Goal: Browse casually

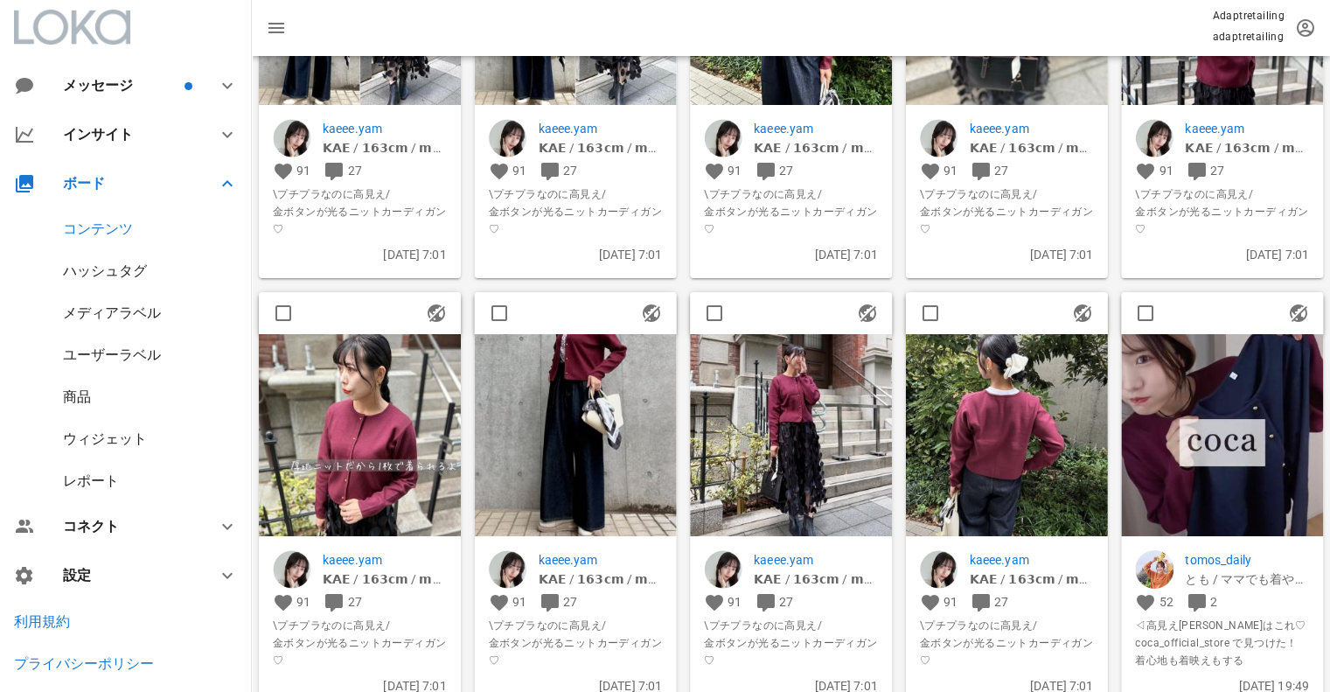
scroll to position [350, 0]
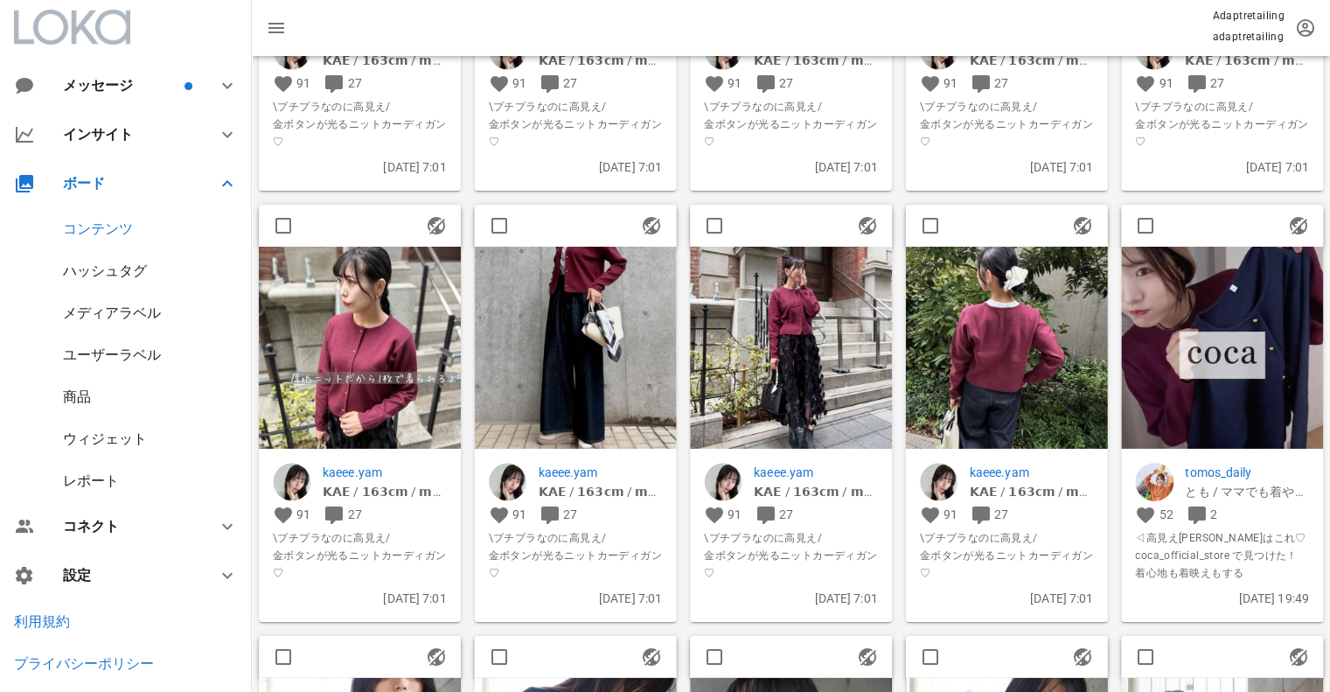
click at [770, 303] on img at bounding box center [791, 348] width 202 height 202
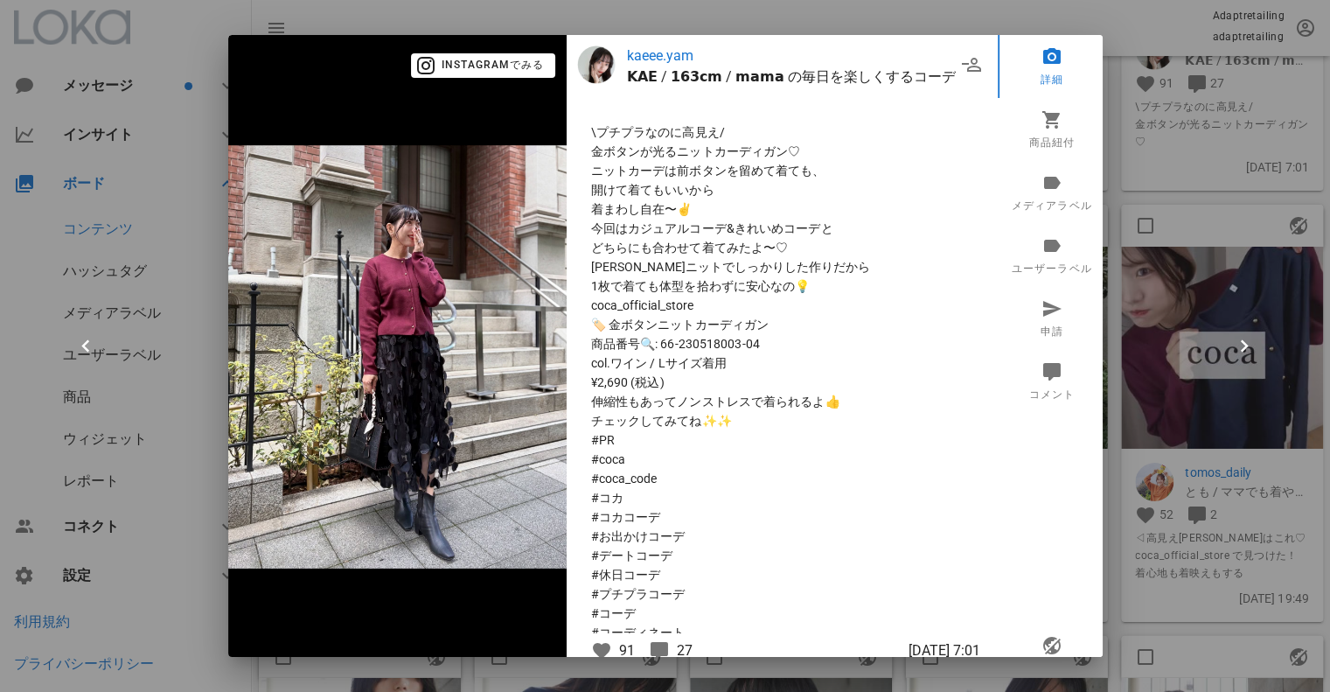
click at [1147, 31] on div at bounding box center [665, 346] width 1330 height 692
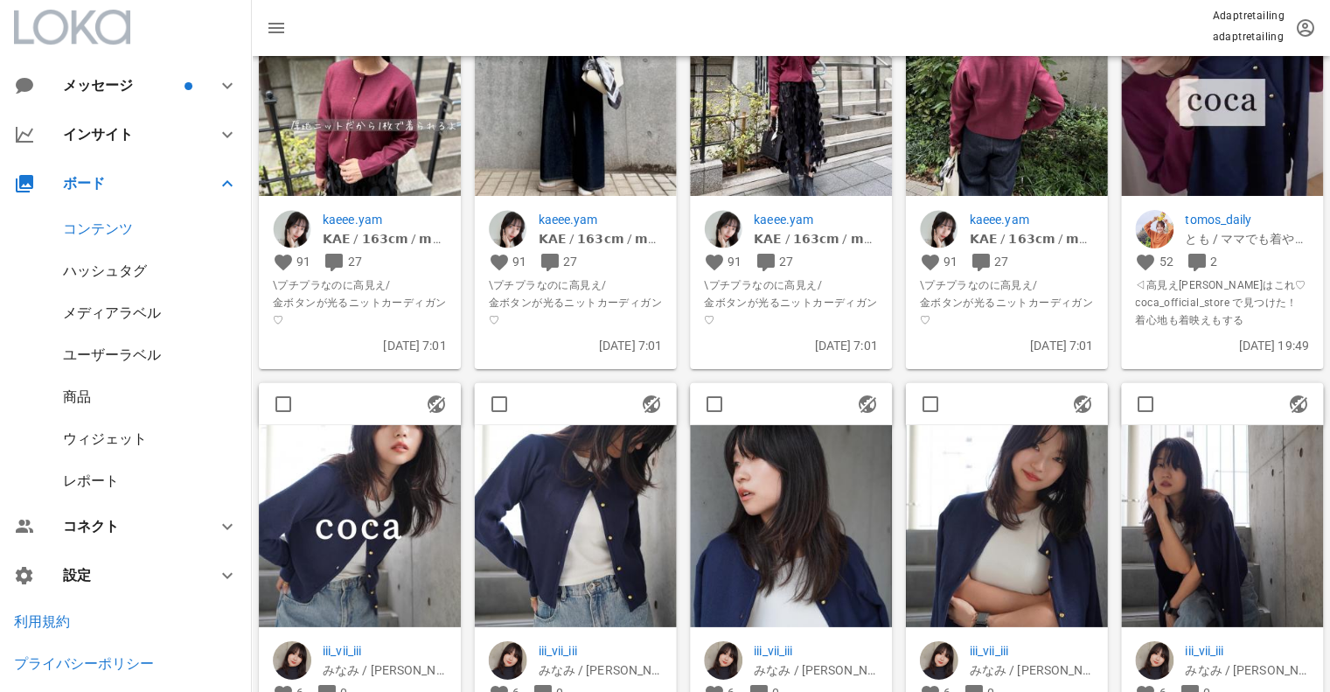
scroll to position [700, 0]
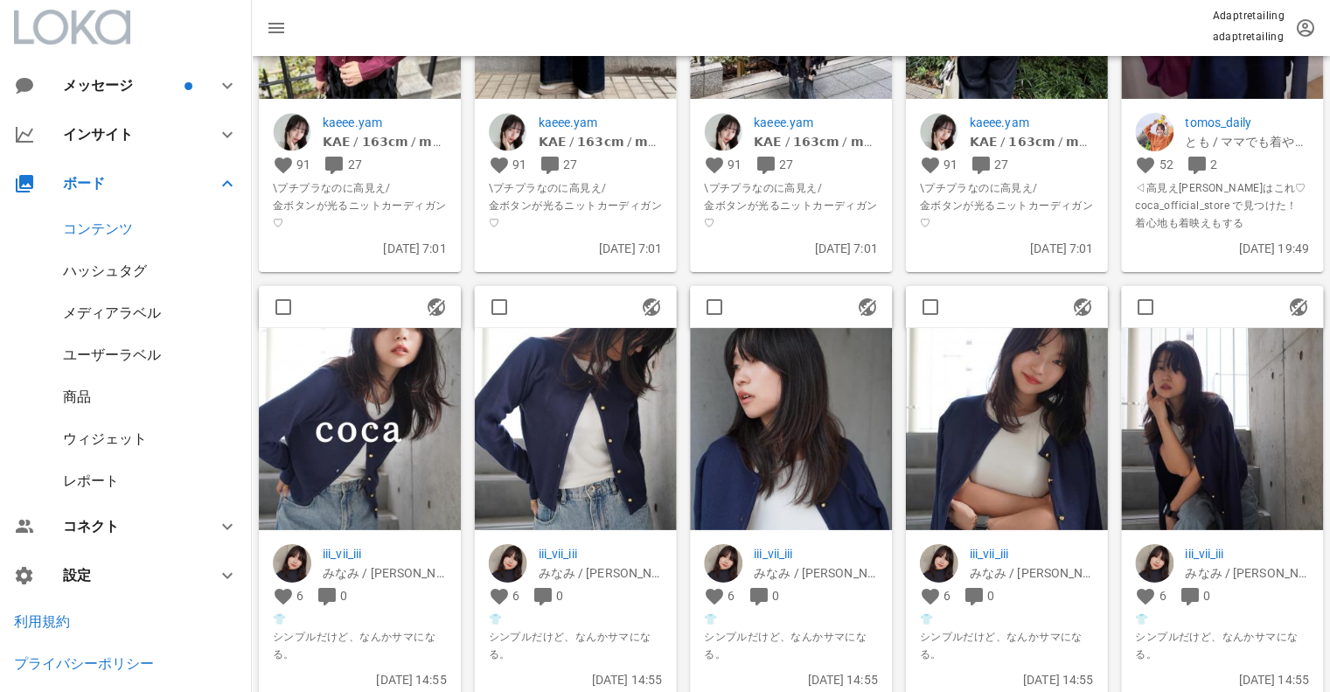
click at [624, 384] on img at bounding box center [576, 429] width 202 height 202
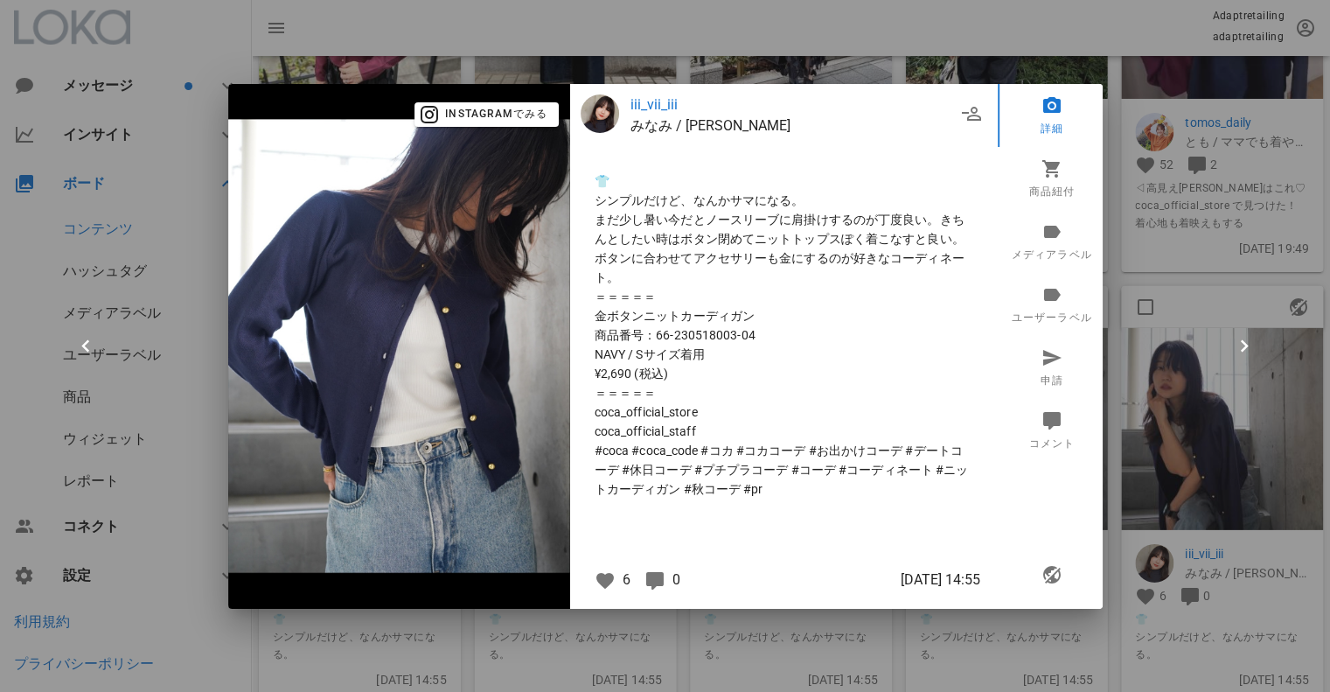
click at [1179, 220] on div at bounding box center [665, 346] width 1330 height 692
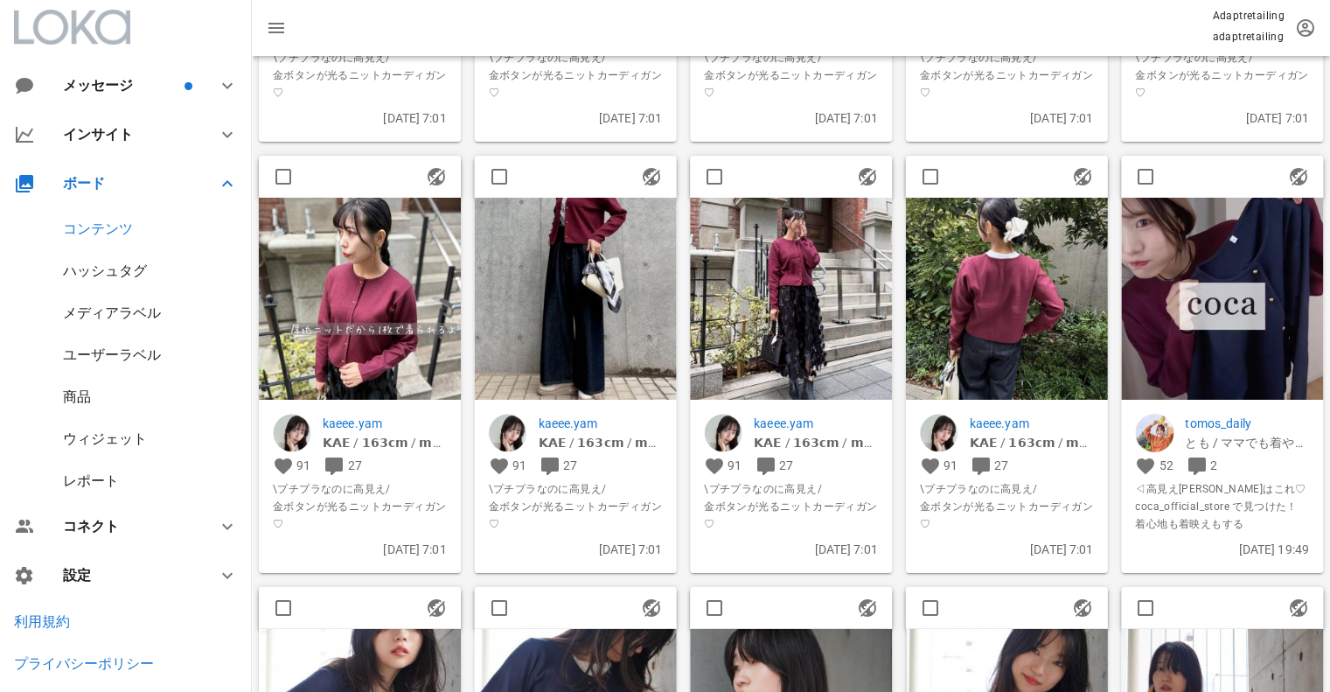
scroll to position [409, 0]
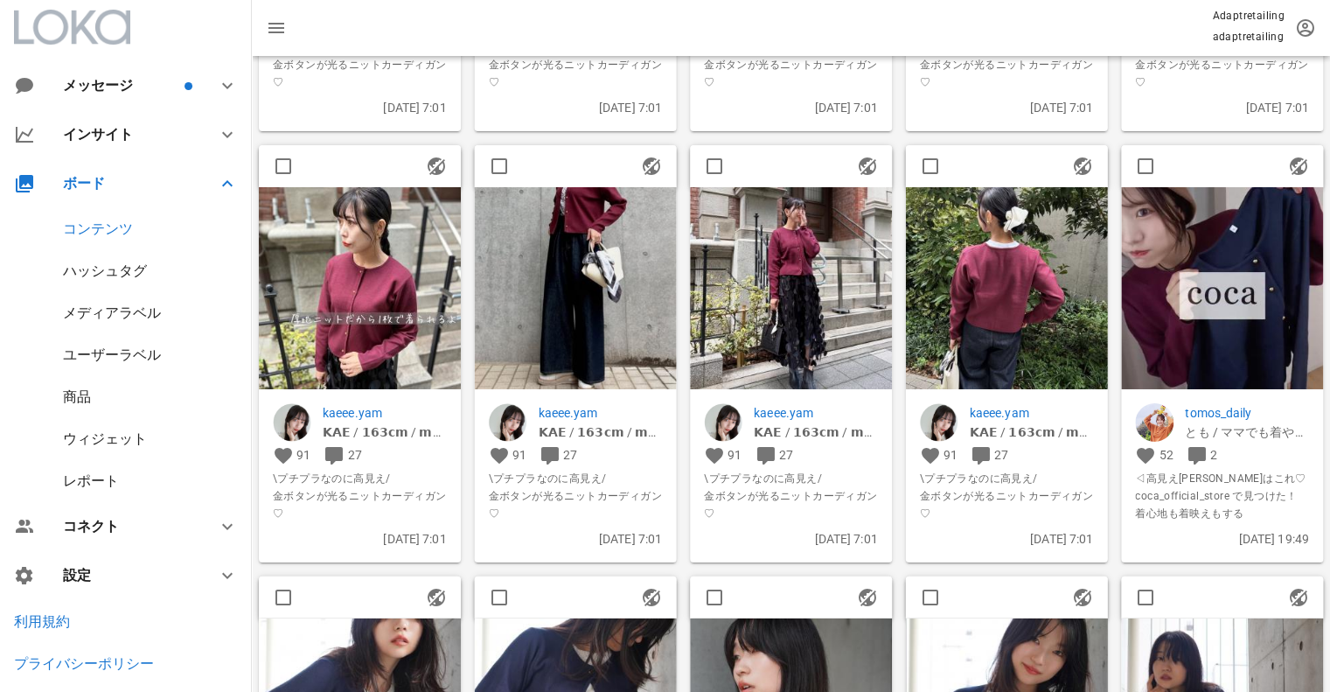
click at [815, 271] on img at bounding box center [791, 288] width 202 height 202
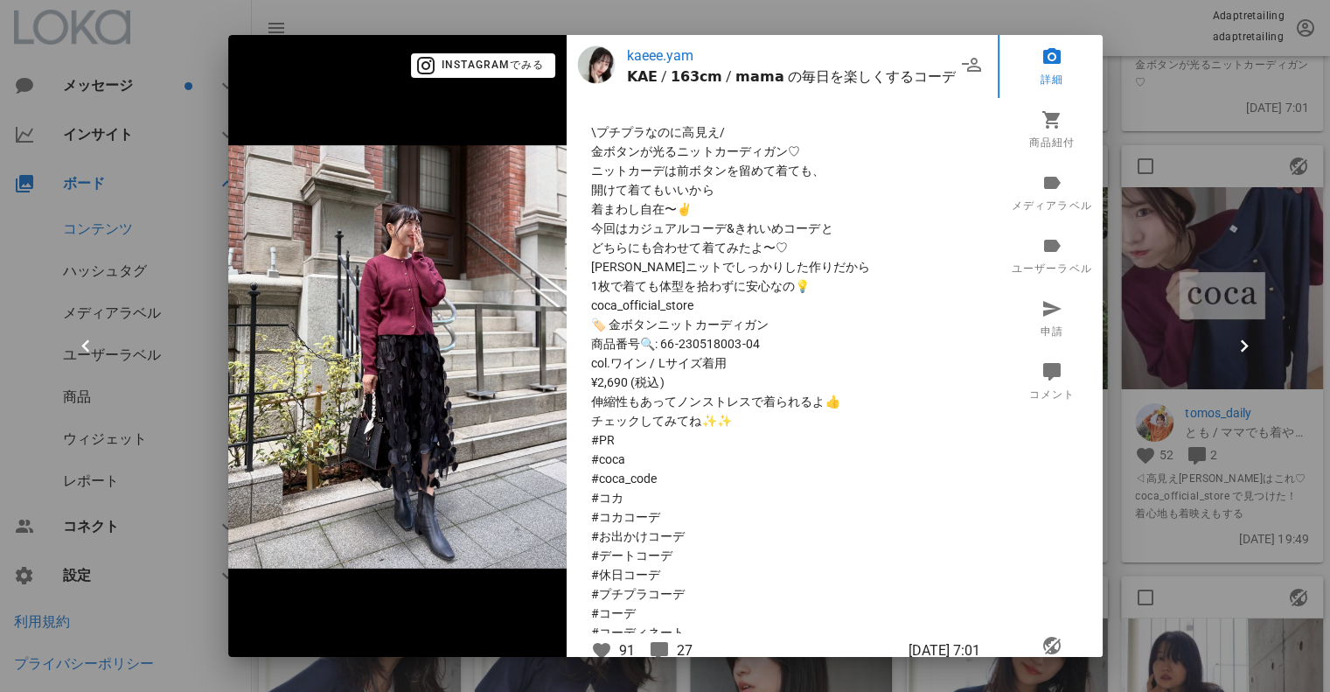
click at [1224, 213] on div at bounding box center [665, 346] width 1330 height 692
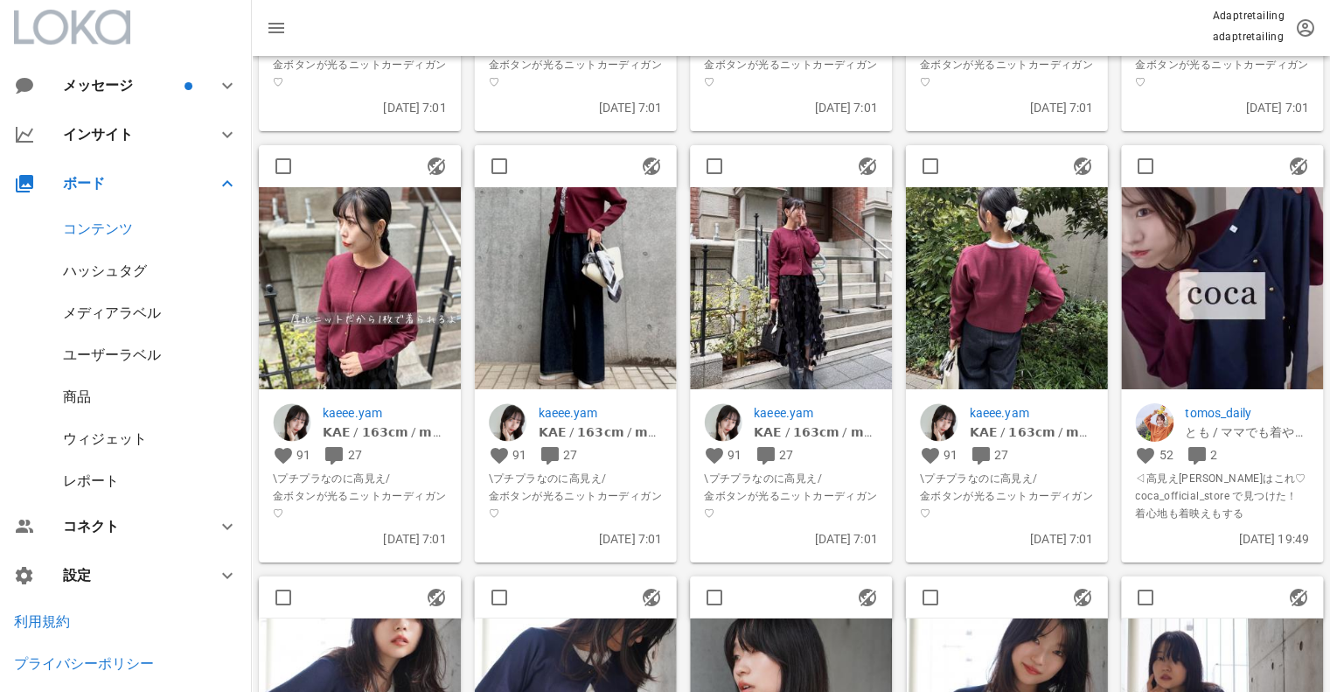
click at [763, 273] on img at bounding box center [791, 288] width 202 height 202
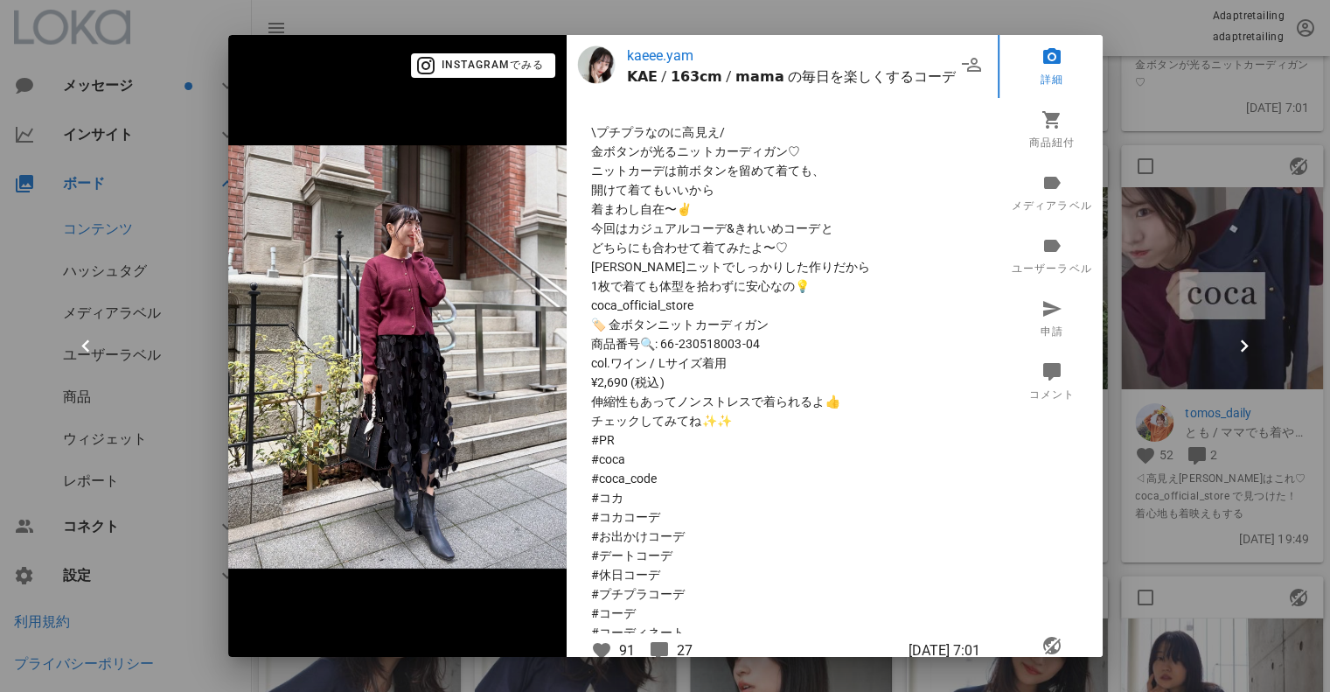
scroll to position [75, 0]
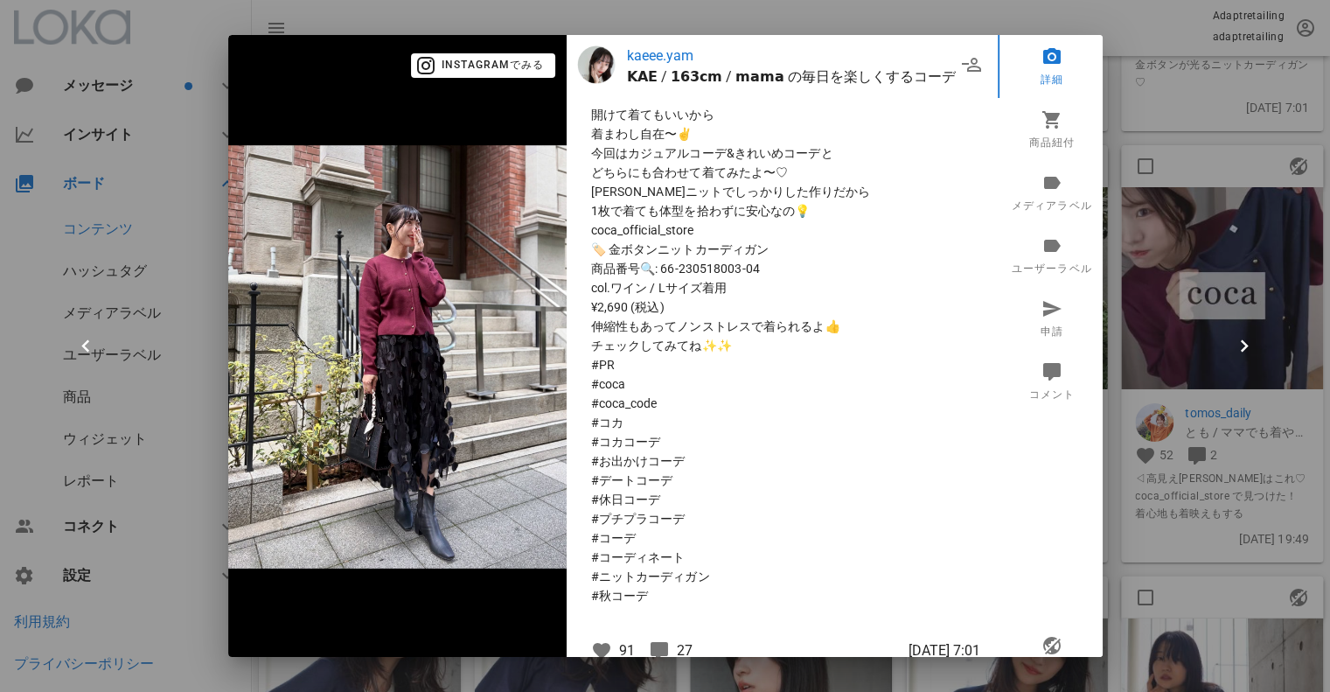
click at [1203, 199] on div at bounding box center [665, 346] width 1330 height 692
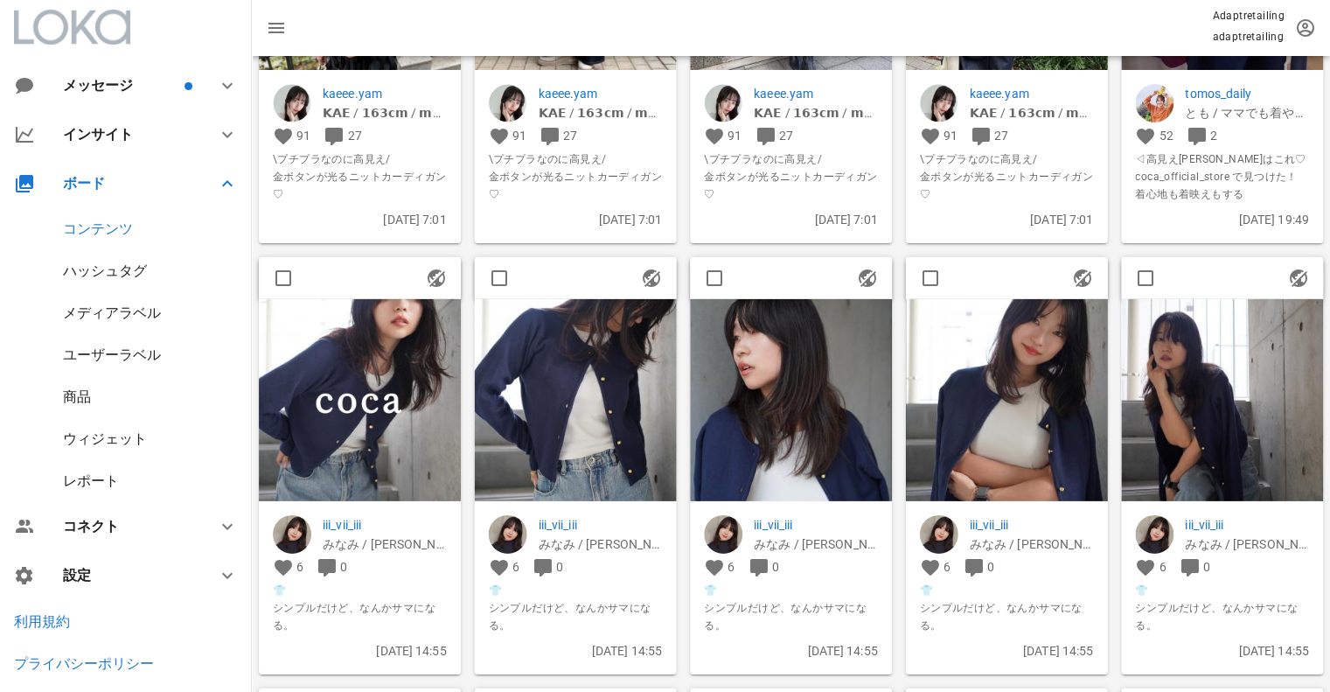
scroll to position [759, 0]
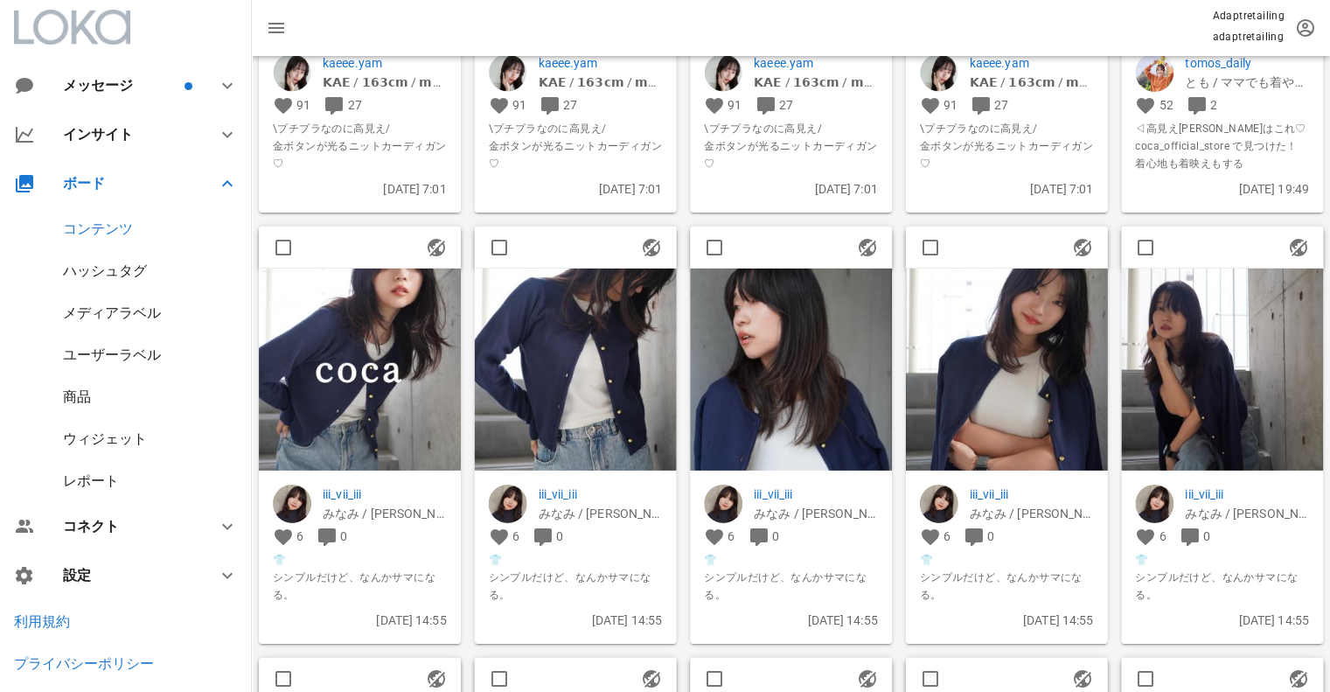
click at [614, 317] on img at bounding box center [576, 369] width 202 height 202
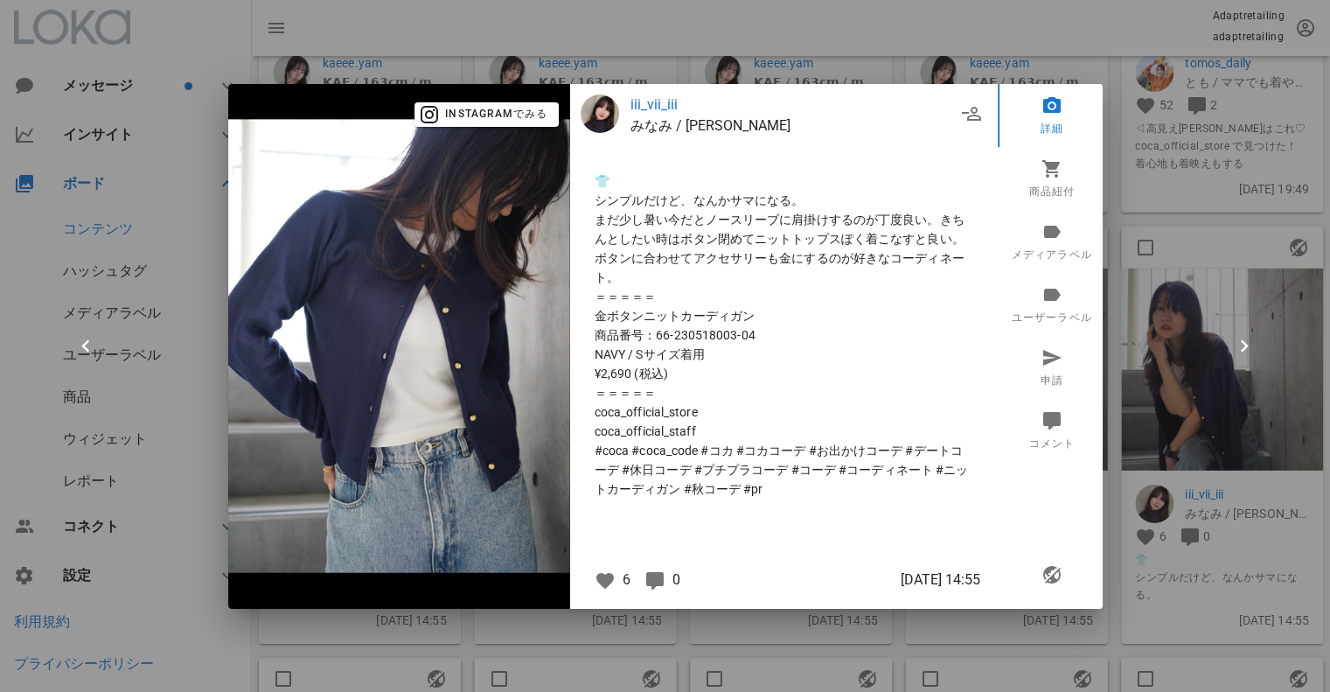
click at [1304, 300] on div at bounding box center [665, 346] width 1330 height 692
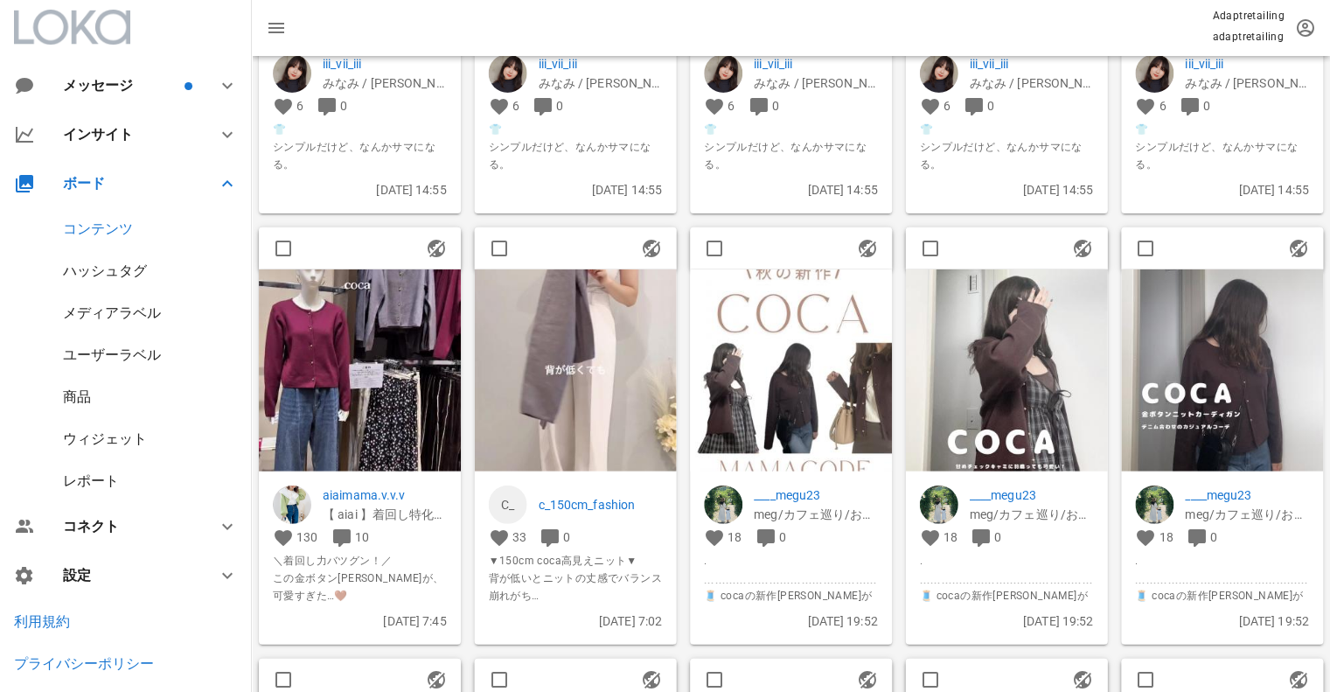
scroll to position [1196, 0]
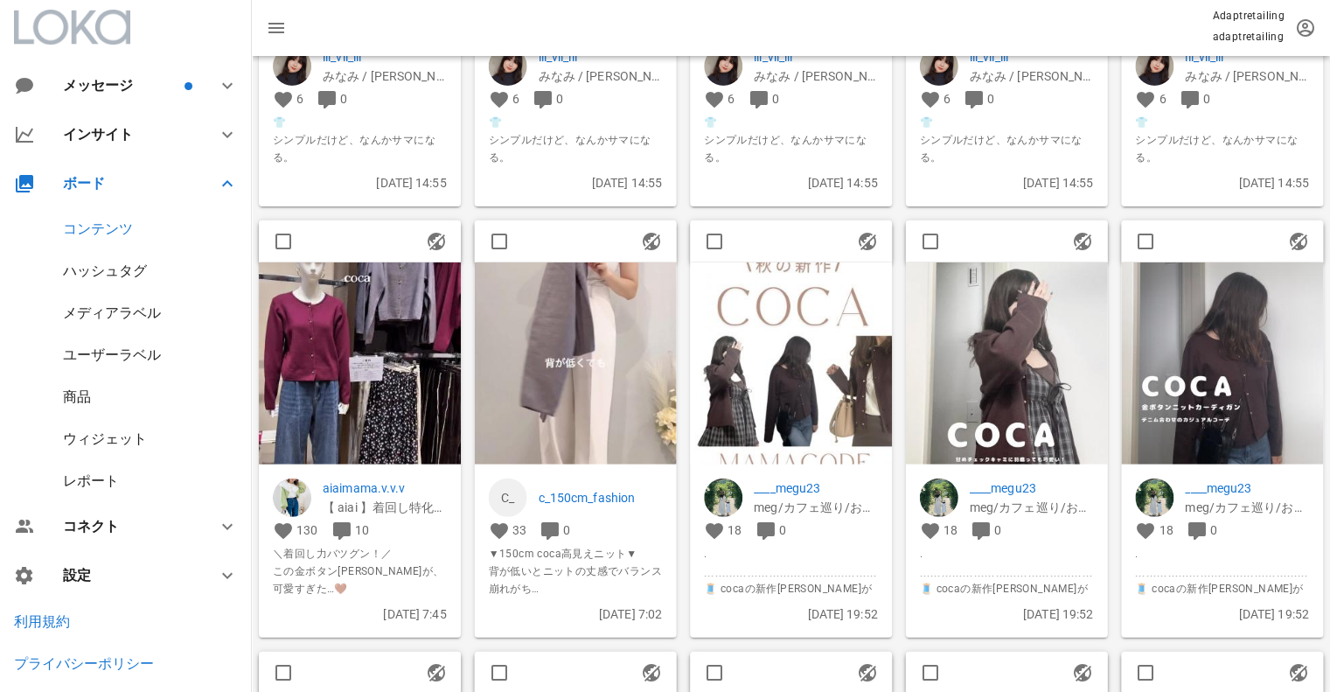
click at [654, 359] on img at bounding box center [576, 363] width 202 height 202
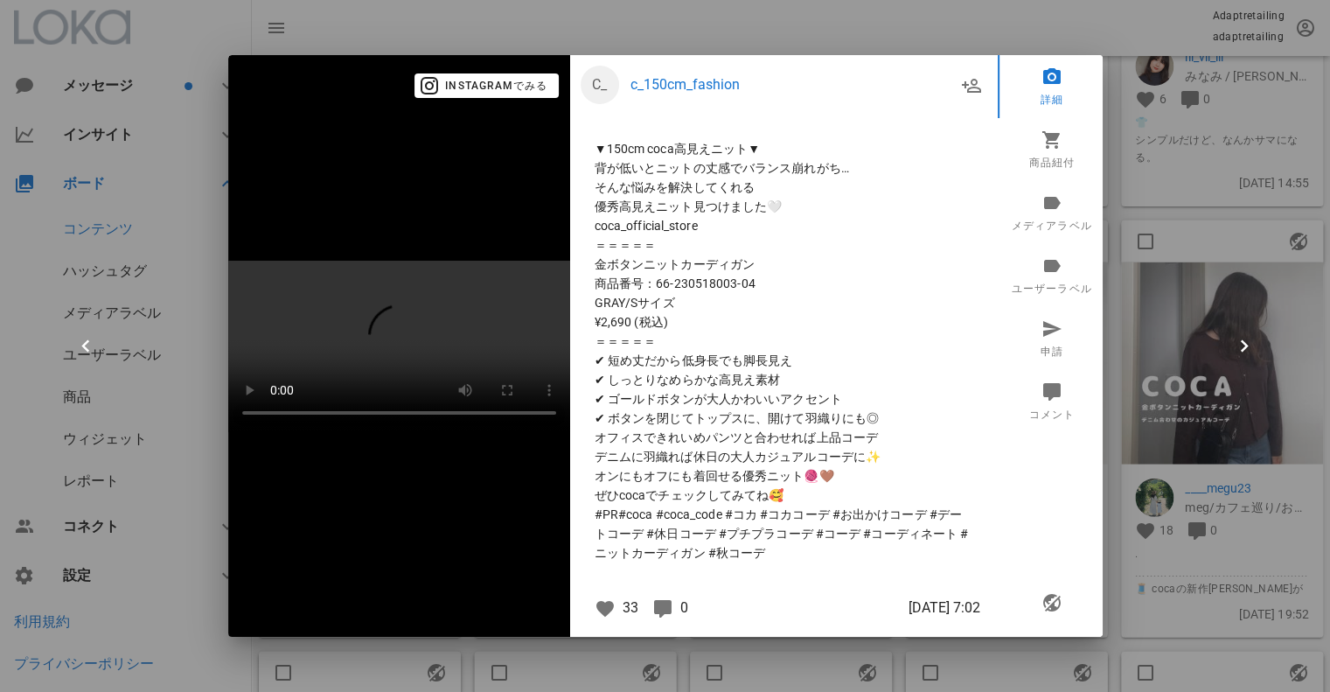
click at [1175, 171] on div at bounding box center [665, 346] width 1330 height 692
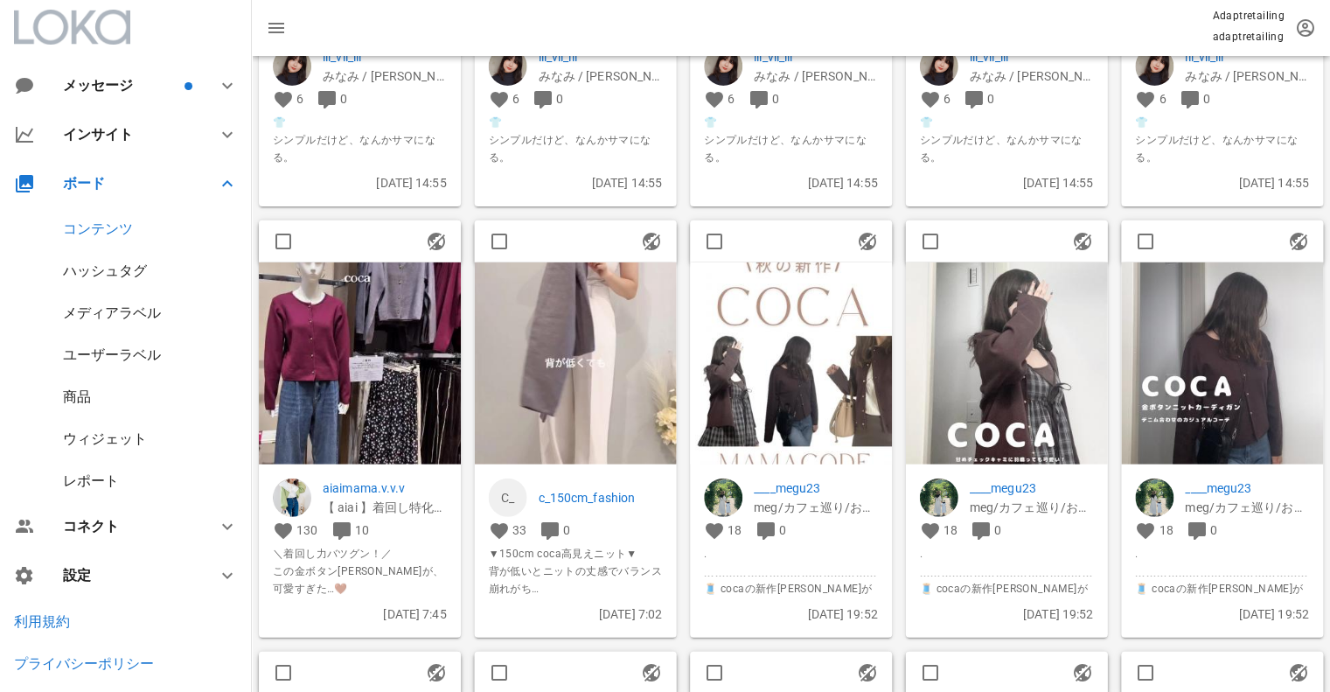
click at [378, 298] on img at bounding box center [360, 363] width 202 height 202
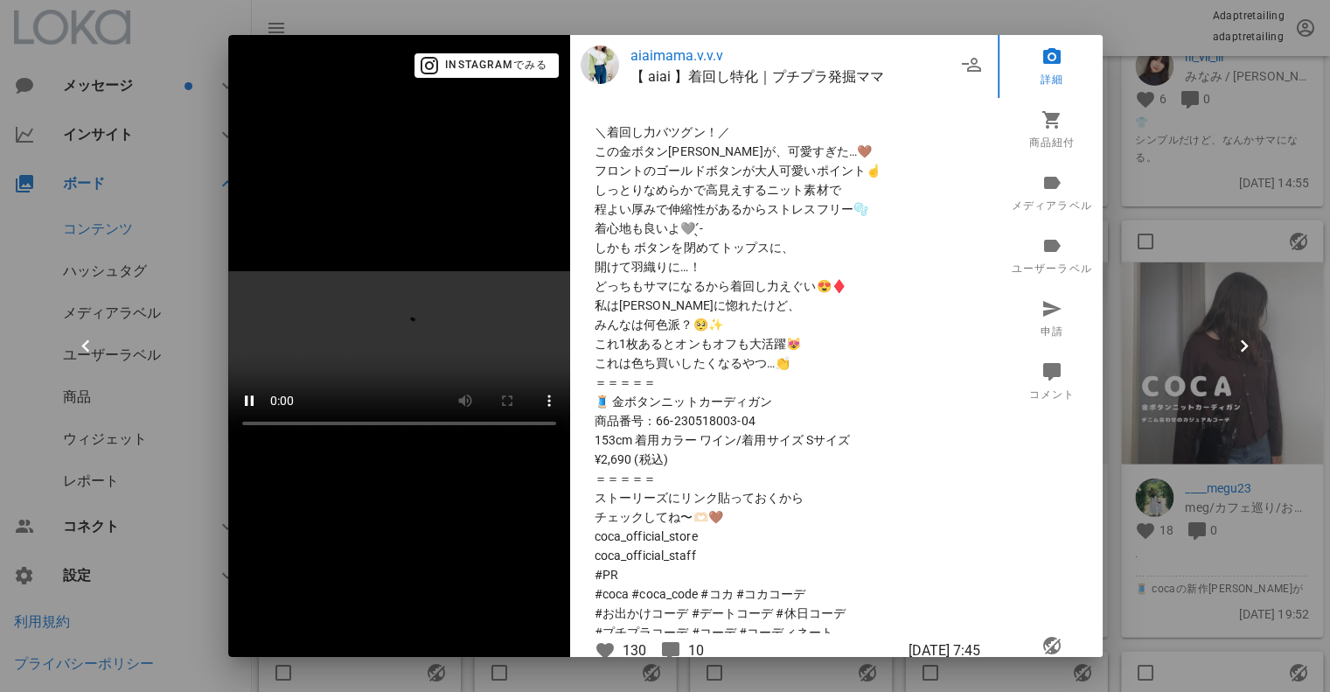
scroll to position [94, 0]
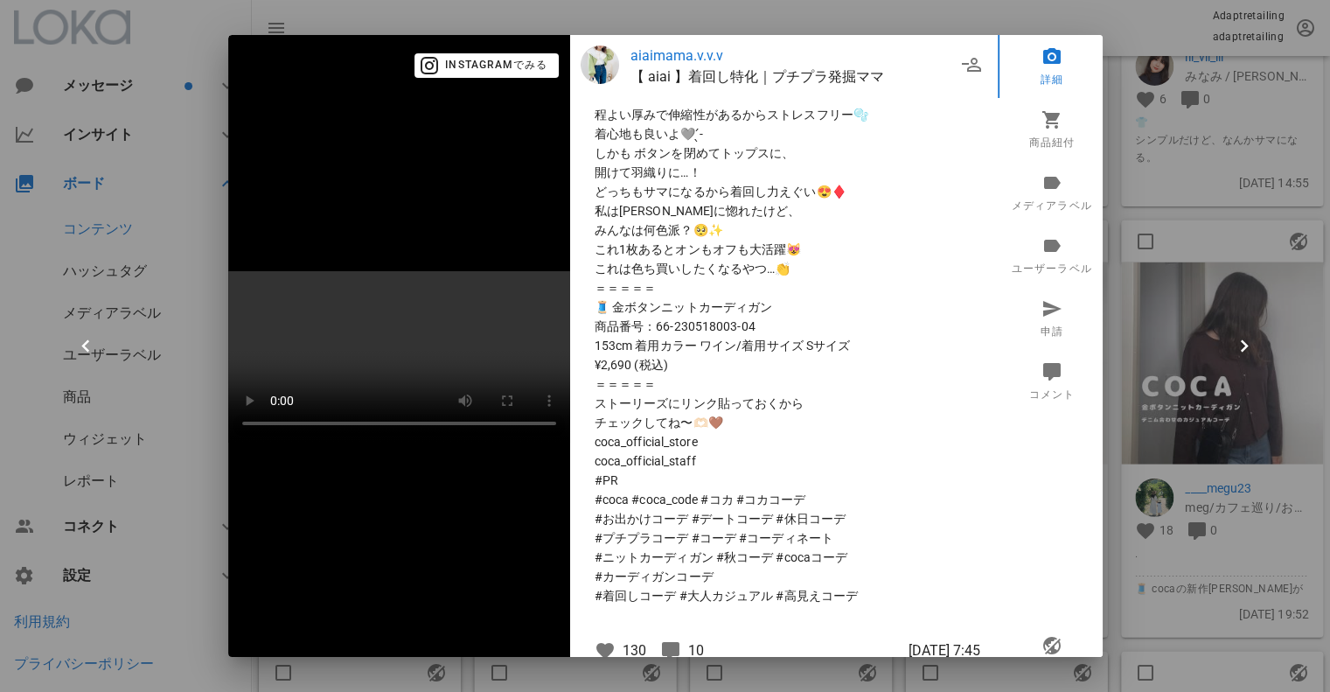
click at [1196, 129] on div at bounding box center [665, 346] width 1330 height 692
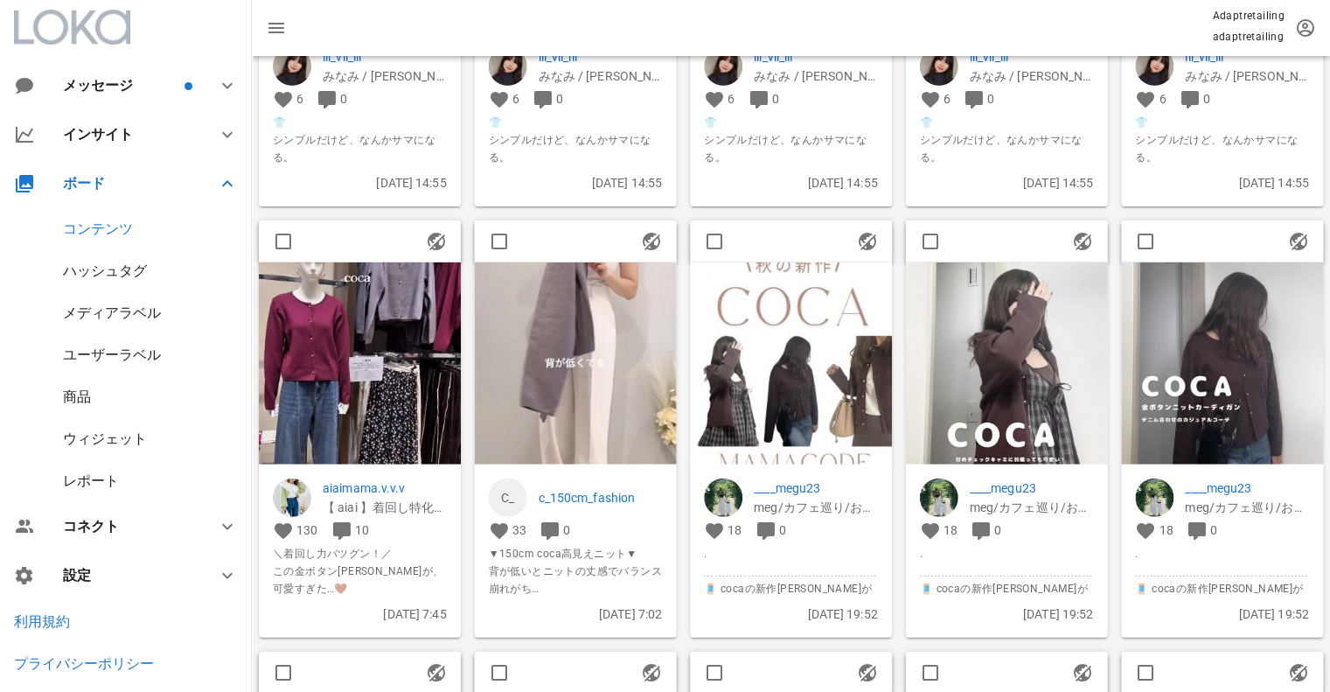
scroll to position [0, 0]
